Goal: Task Accomplishment & Management: Use online tool/utility

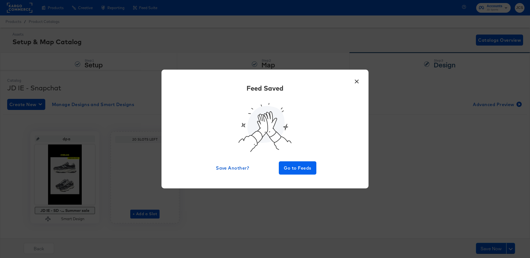
click at [289, 168] on span "Go to Feeds" at bounding box center [297, 168] width 33 height 8
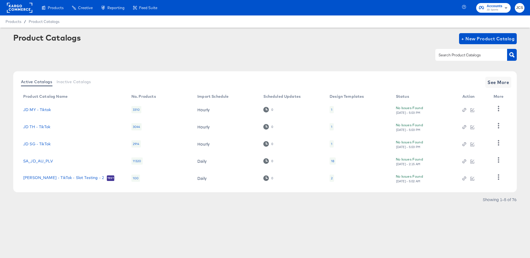
click at [428, 208] on article "Product Catalogs + New Product Catalog Active Catalogs Inactive Catalogs See Mo…" at bounding box center [265, 125] width 530 height 195
click at [341, 217] on article "Product Catalogs + New Product Catalog Active Catalogs Inactive Catalogs See Mo…" at bounding box center [265, 125] width 530 height 195
click at [27, 12] on rect at bounding box center [19, 8] width 25 height 10
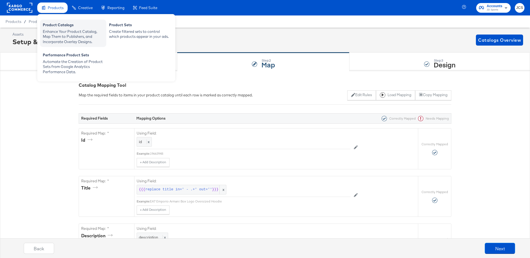
click at [49, 26] on div "Product Catalogs" at bounding box center [73, 25] width 61 height 7
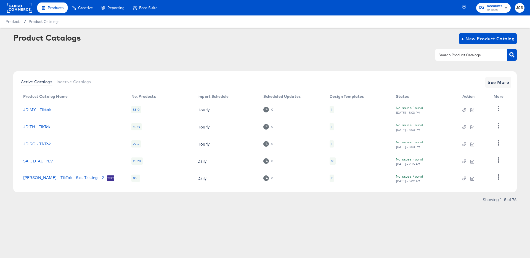
click at [23, 10] on rect at bounding box center [19, 8] width 25 height 10
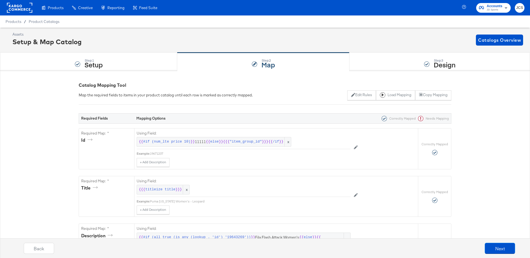
click at [19, 9] on rect at bounding box center [19, 8] width 25 height 10
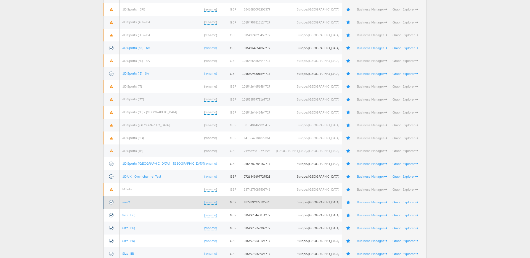
scroll to position [167, 0]
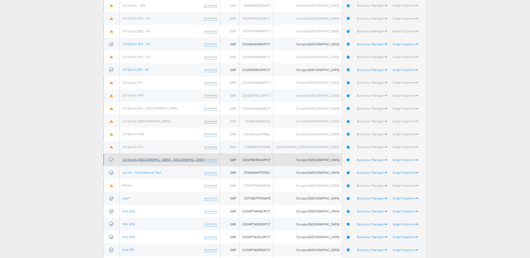
click at [141, 158] on link "JD Sports (UK) - SA" at bounding box center [163, 159] width 82 height 4
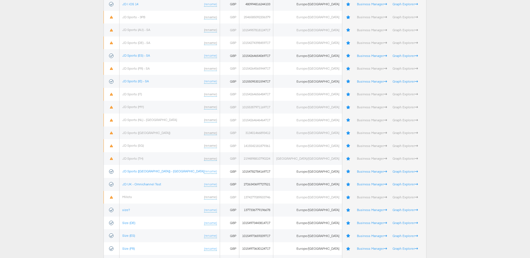
scroll to position [166, 0]
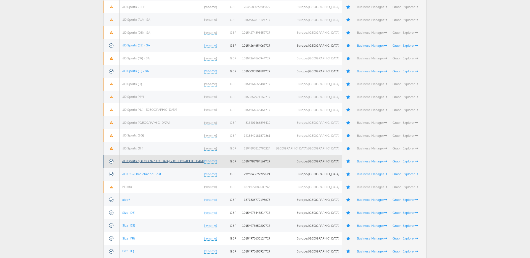
click at [137, 162] on link "JD Sports (UK) - SA" at bounding box center [163, 161] width 82 height 4
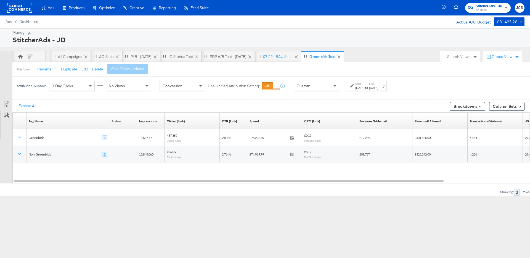
click at [102, 211] on div "Ads Products Optimize Creative Reporting Feed Suite StitcherAds - JD JD Sports …" at bounding box center [265, 129] width 530 height 258
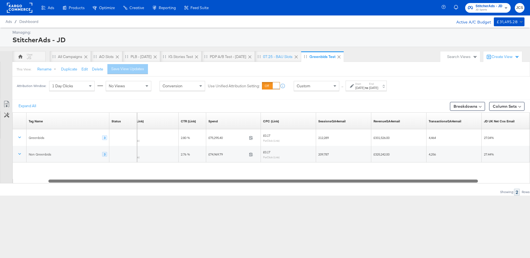
drag, startPoint x: 276, startPoint y: 181, endPoint x: 310, endPoint y: 182, distance: 34.5
click at [310, 182] on div at bounding box center [263, 180] width 430 height 5
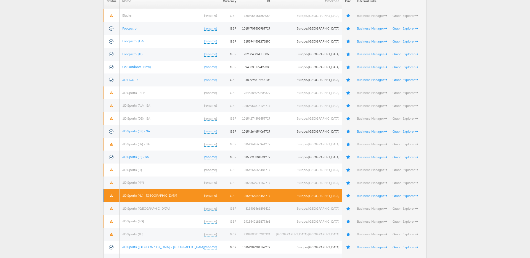
scroll to position [85, 0]
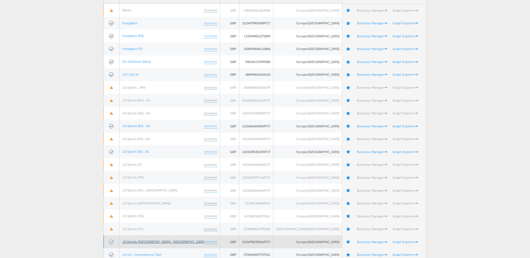
click at [139, 242] on link "JD Sports (UK) - SA" at bounding box center [163, 241] width 82 height 4
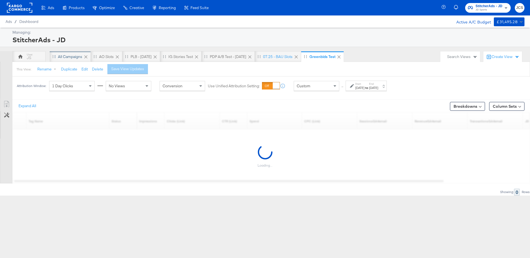
click at [64, 58] on div "All Campaigns" at bounding box center [70, 56] width 24 height 5
